Goal: Information Seeking & Learning: Learn about a topic

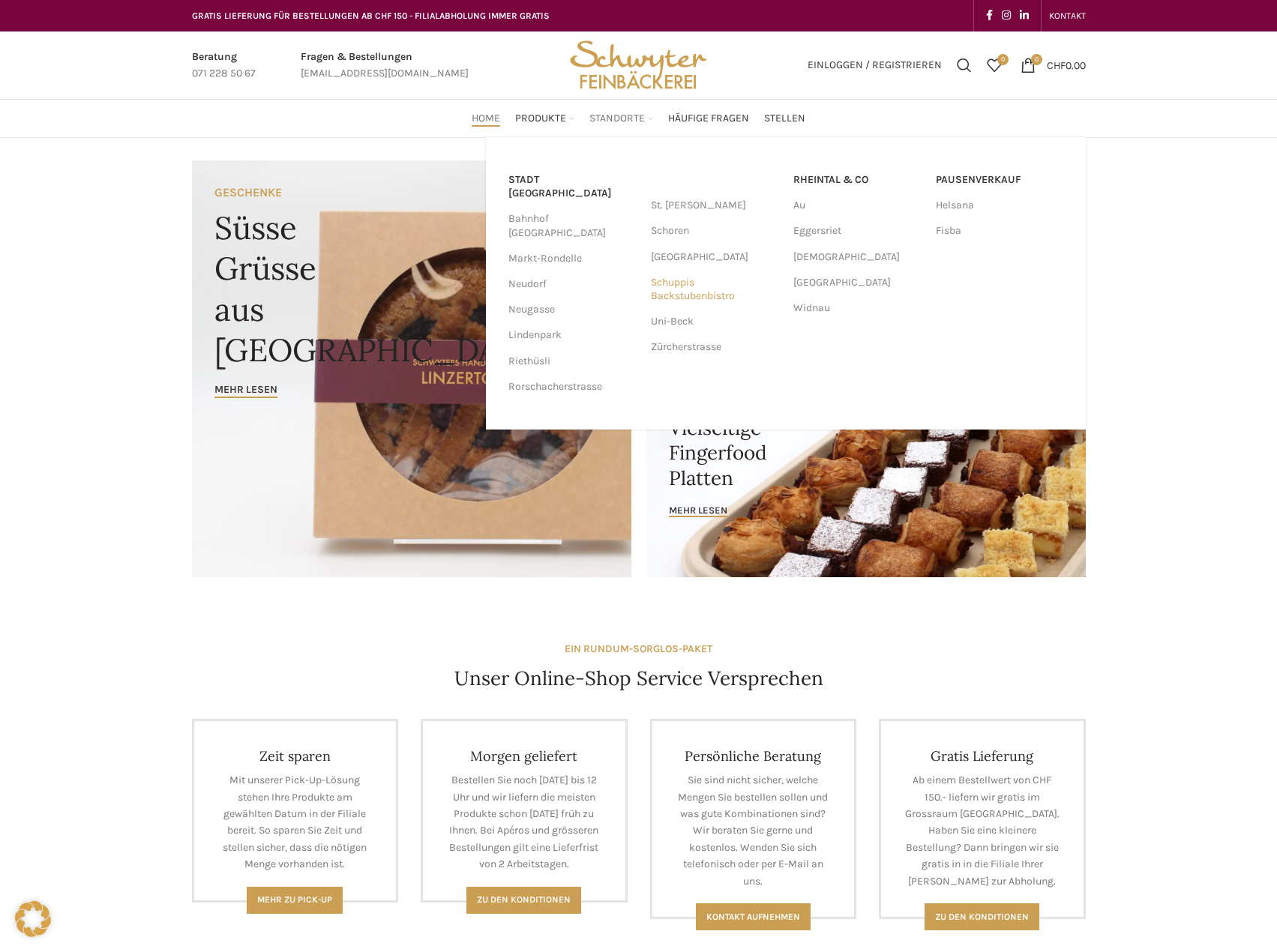
click at [668, 298] on link "Schuppis Backstubenbistro" at bounding box center [714, 290] width 127 height 39
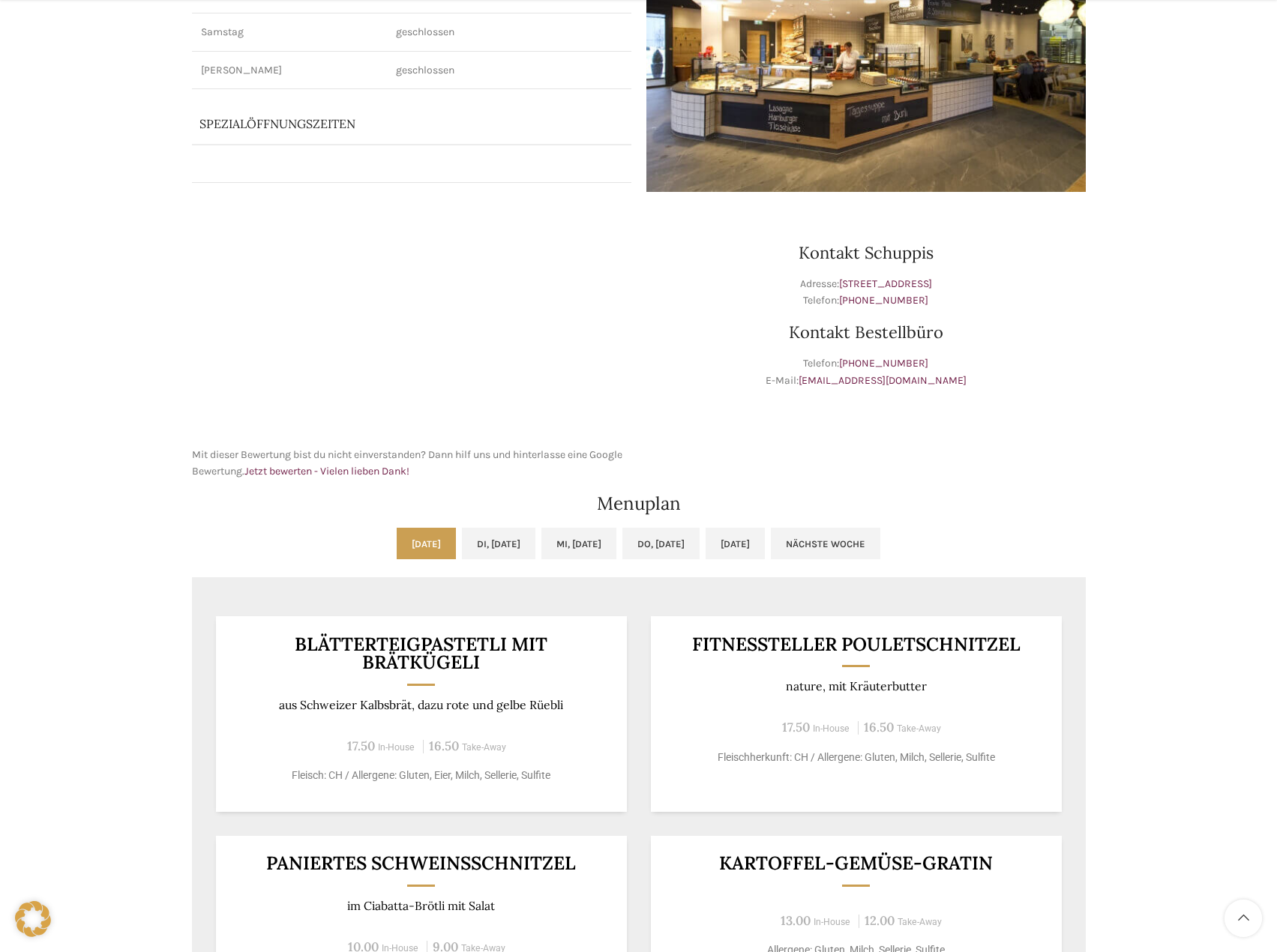
scroll to position [300, 0]
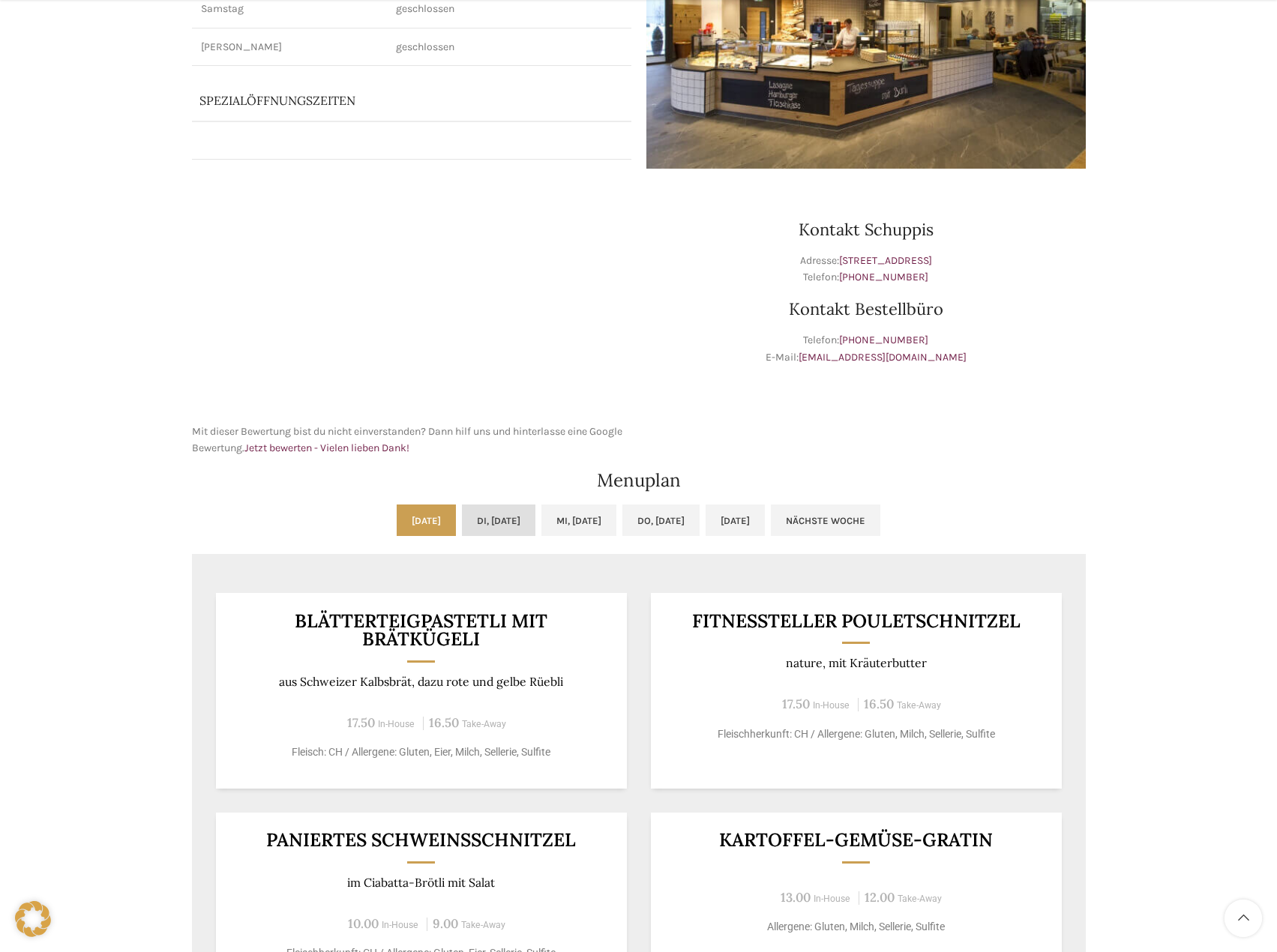
click at [462, 535] on link "Di, [DATE]" at bounding box center [498, 520] width 73 height 31
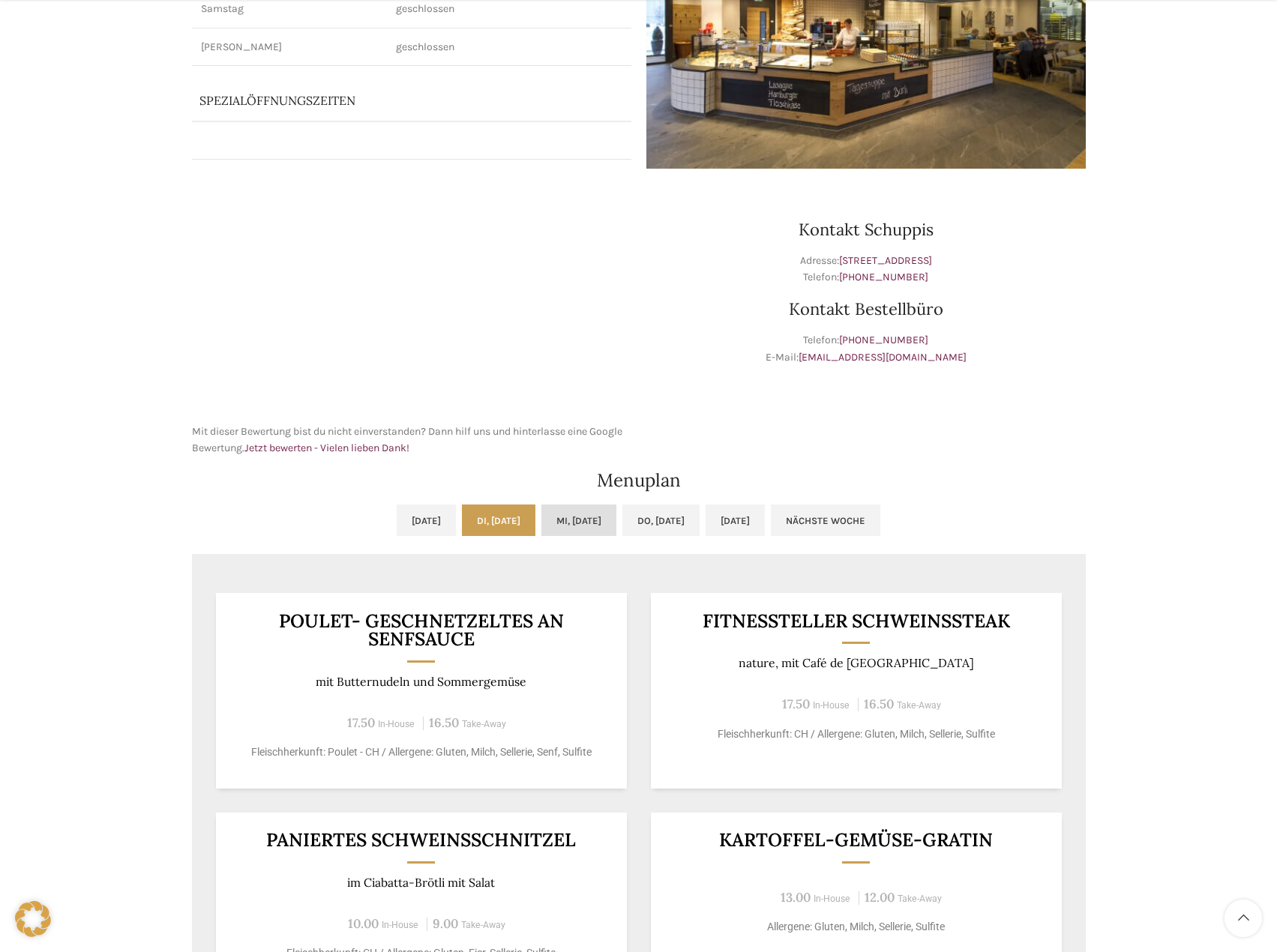
click at [589, 515] on link "Mi, [DATE]" at bounding box center [578, 520] width 75 height 31
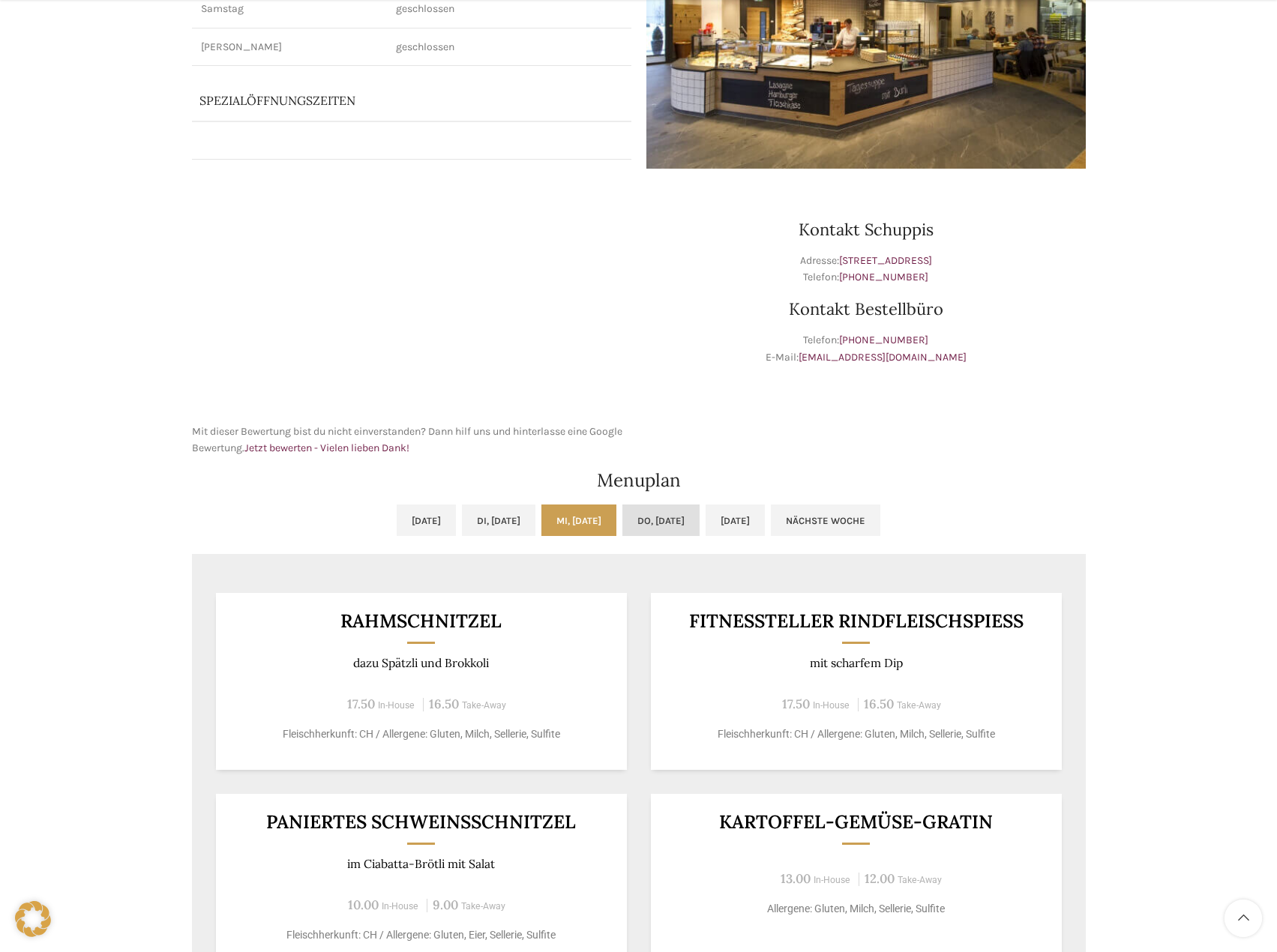
click at [643, 521] on link "Do, [DATE]" at bounding box center [661, 520] width 77 height 31
click at [765, 523] on link "Fr, 22.08.2025" at bounding box center [735, 520] width 59 height 31
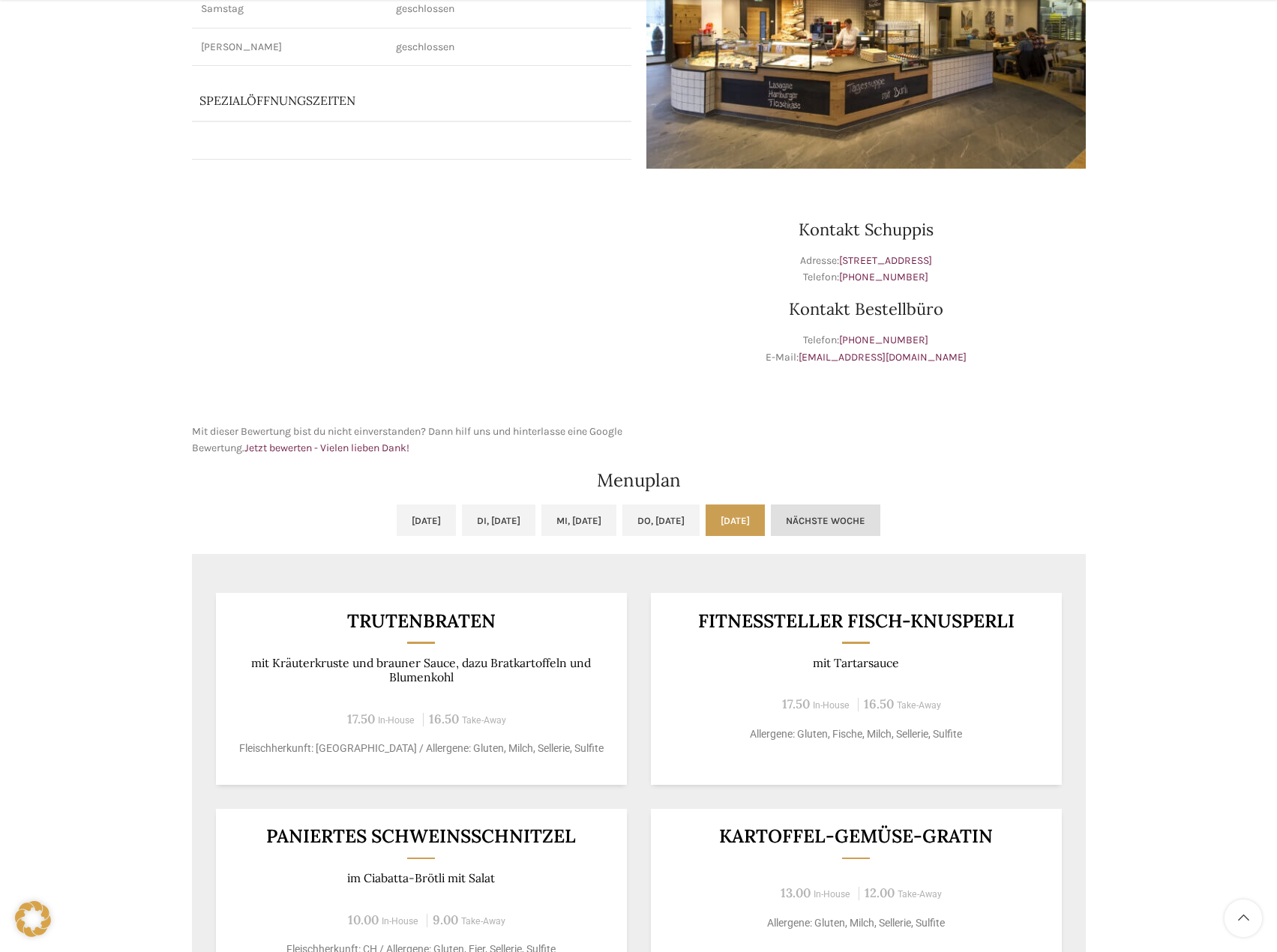
click at [878, 526] on link "Nächste Woche" at bounding box center [825, 520] width 109 height 31
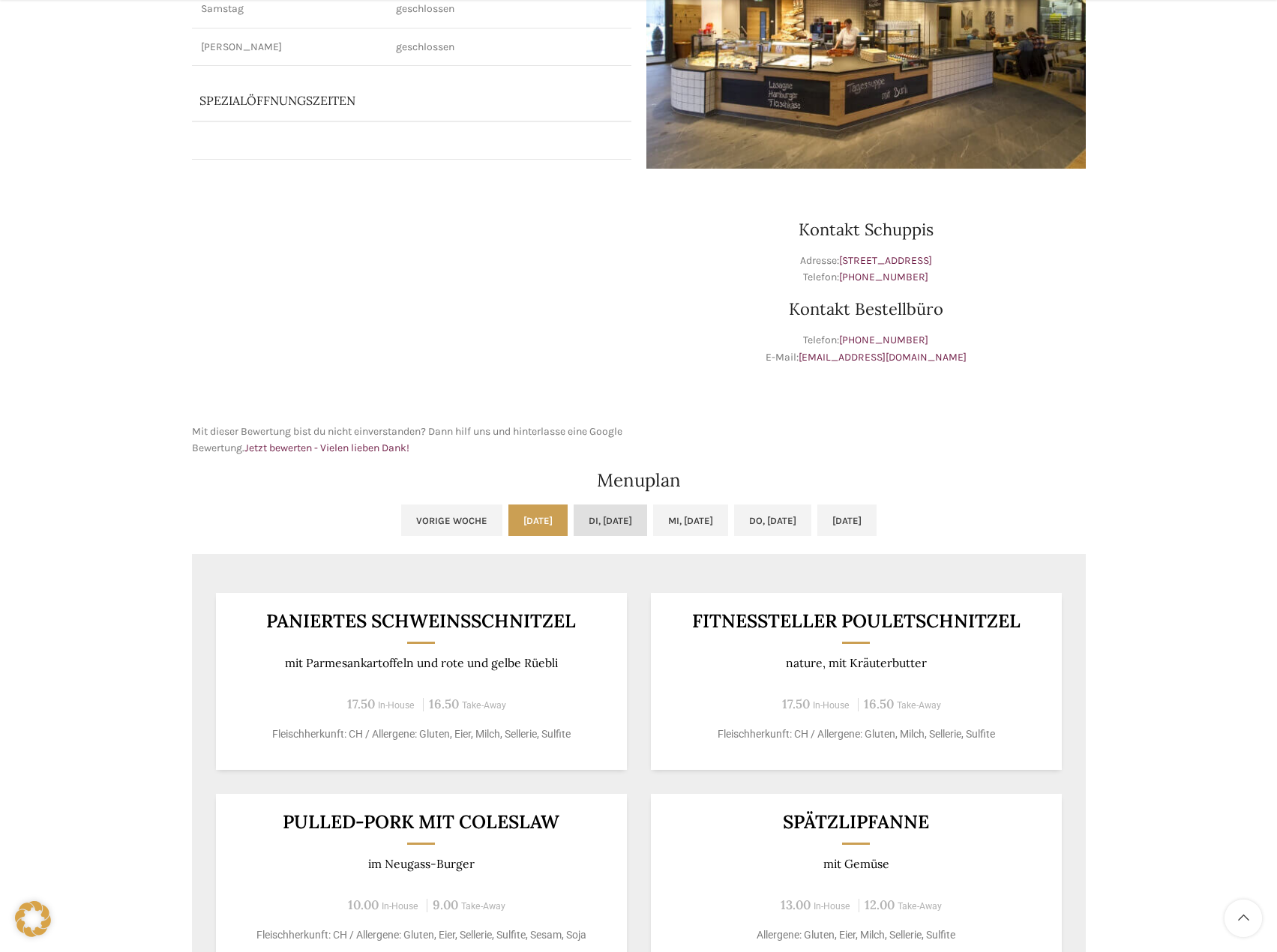
click at [606, 530] on link "Di, 26.08.2025" at bounding box center [610, 520] width 73 height 31
click at [646, 537] on ul "Vorige Woche Mo, 25.08.2025 Di, 26.08.2025 Mi, 27.08.2025 Do, 28.08.2025 Fr, 29…" at bounding box center [639, 529] width 894 height 50
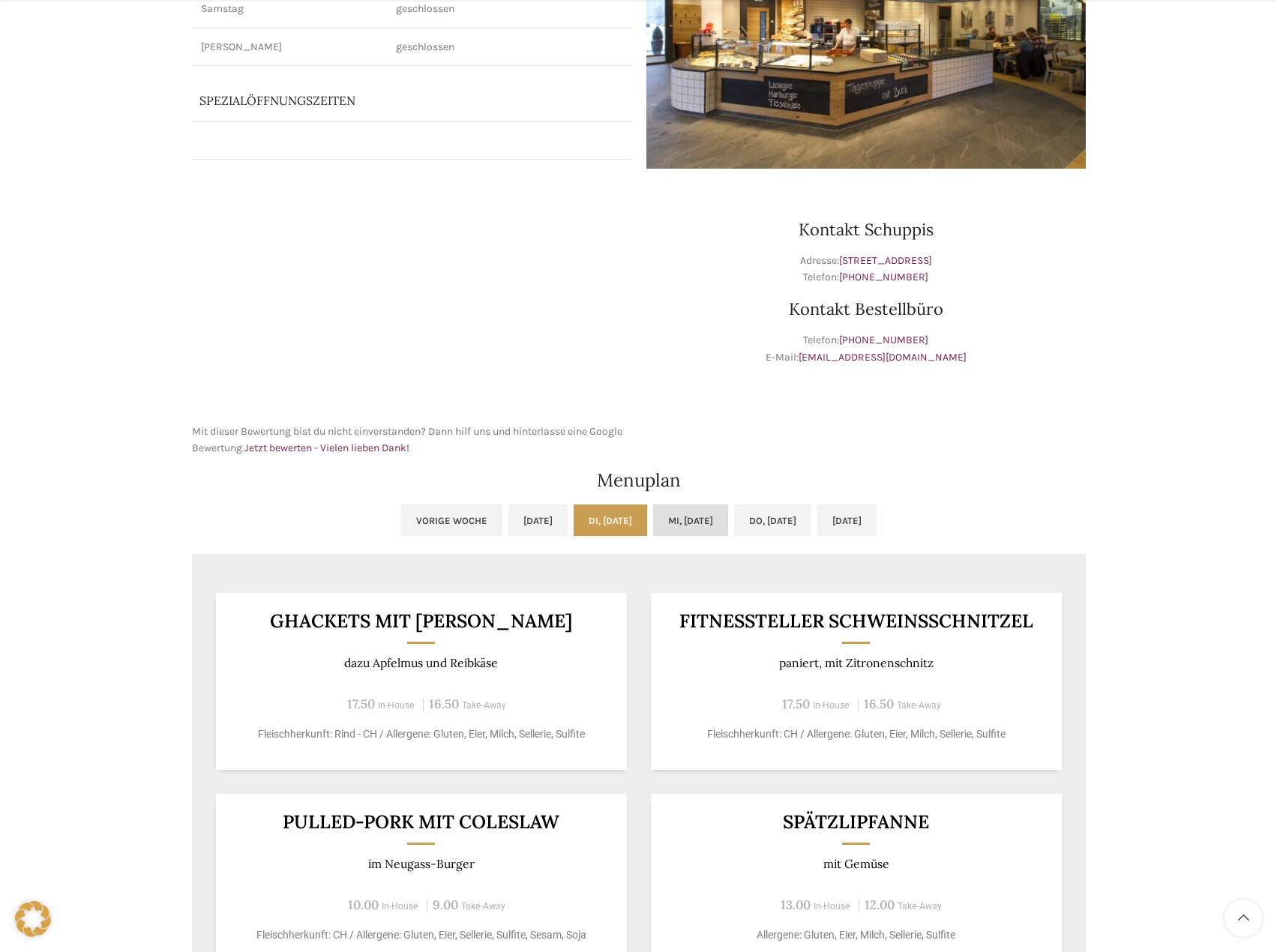
click at [663, 523] on link "Mi, 27.08.2025" at bounding box center [690, 520] width 75 height 31
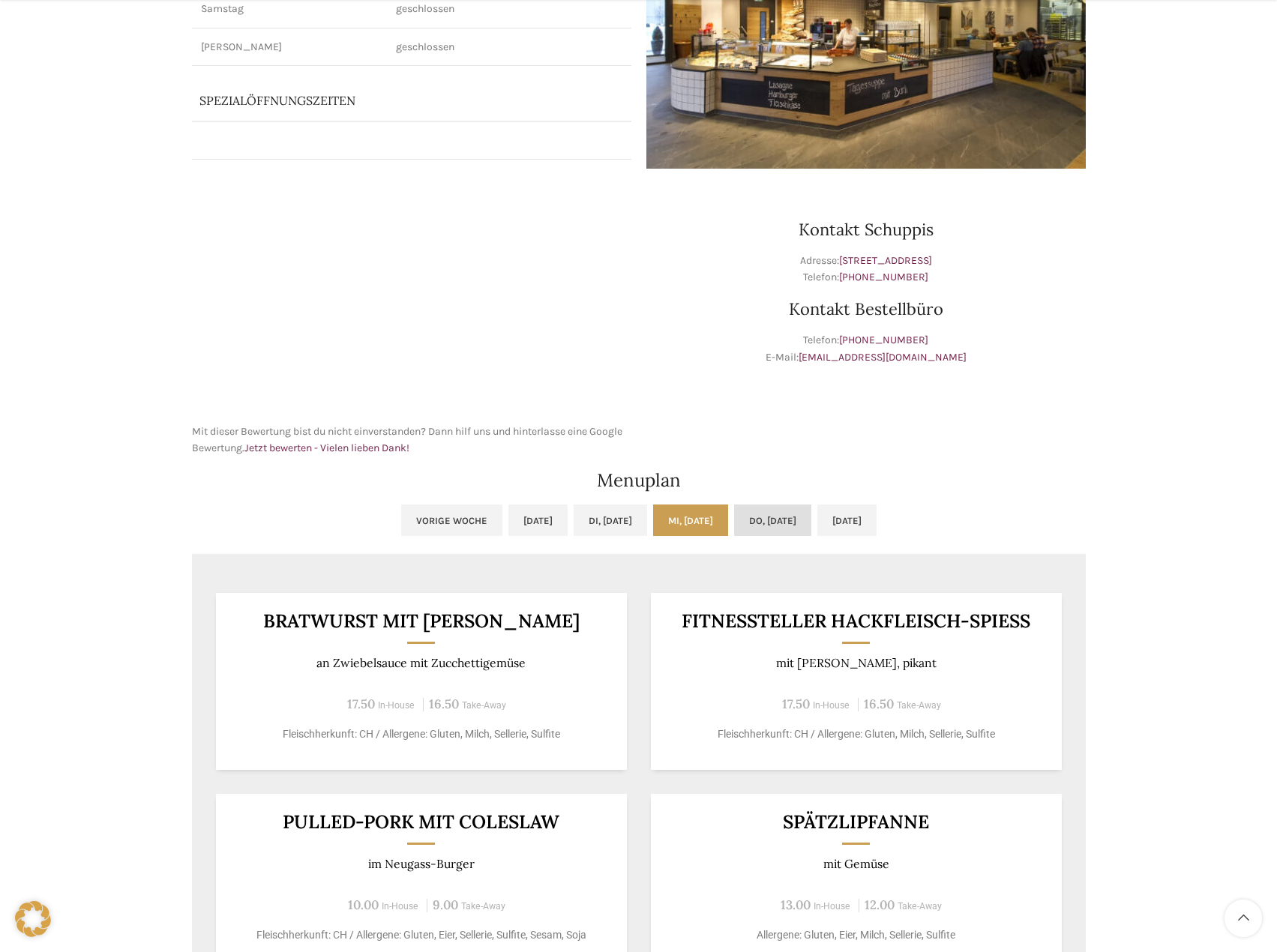
click at [771, 523] on link "Do, 28.08.2025" at bounding box center [773, 520] width 77 height 31
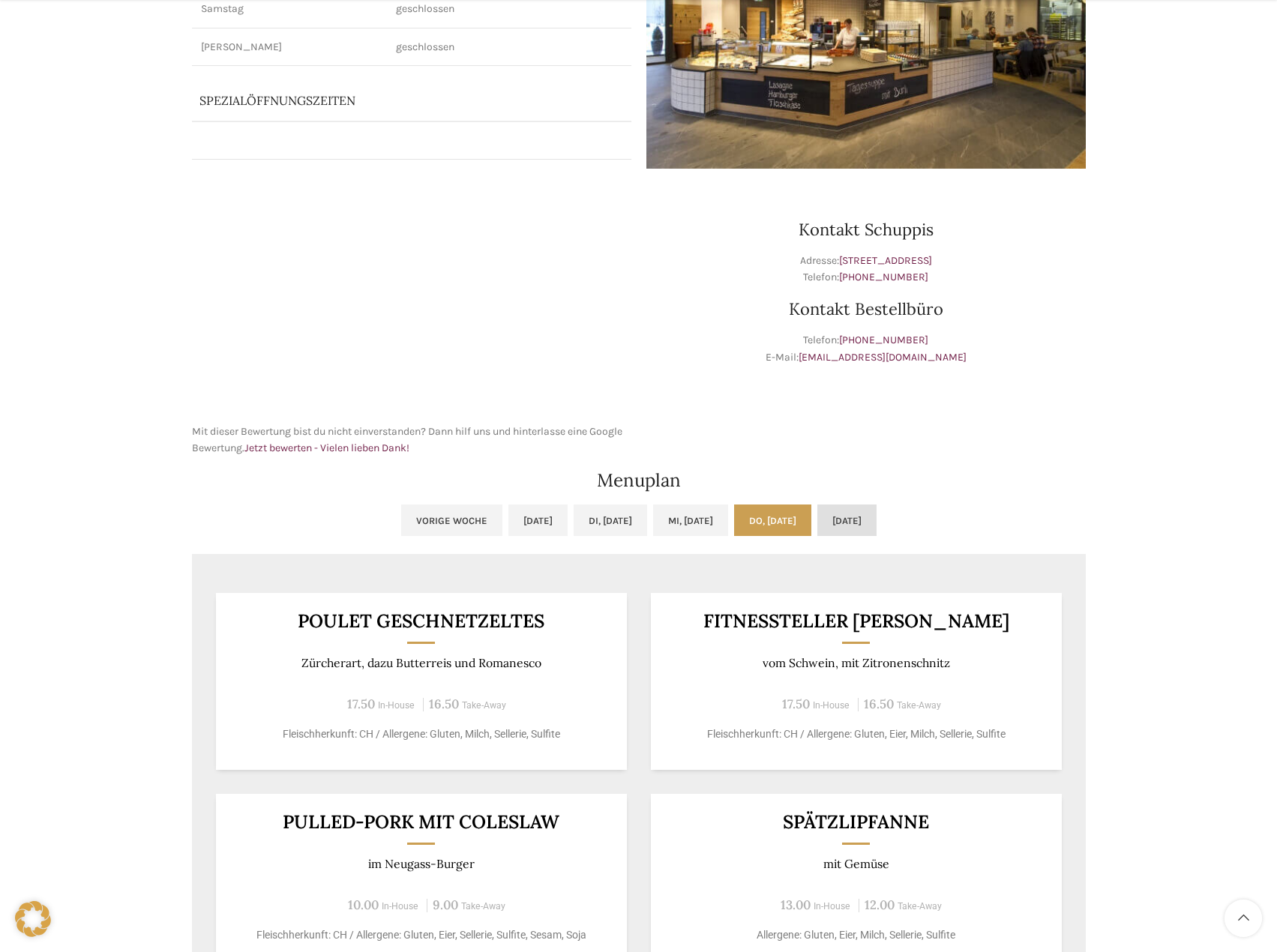
click at [877, 518] on link "Fr, 29.08.2025" at bounding box center [847, 520] width 59 height 31
